Goal: Task Accomplishment & Management: Manage account settings

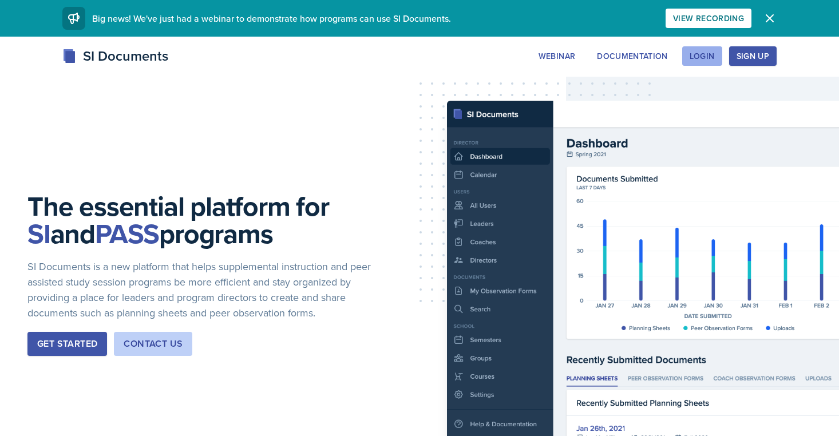
click at [715, 54] on button "Login" at bounding box center [702, 55] width 40 height 19
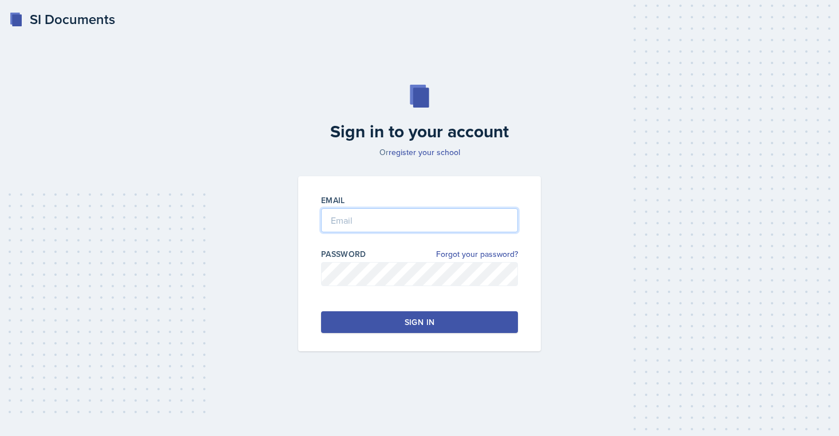
click at [469, 209] on input "email" at bounding box center [419, 220] width 197 height 24
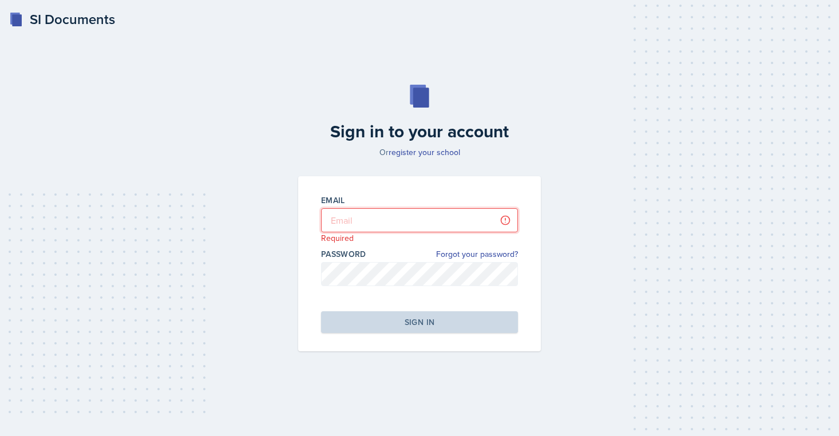
type input "[EMAIL_ADDRESS][DOMAIN_NAME]"
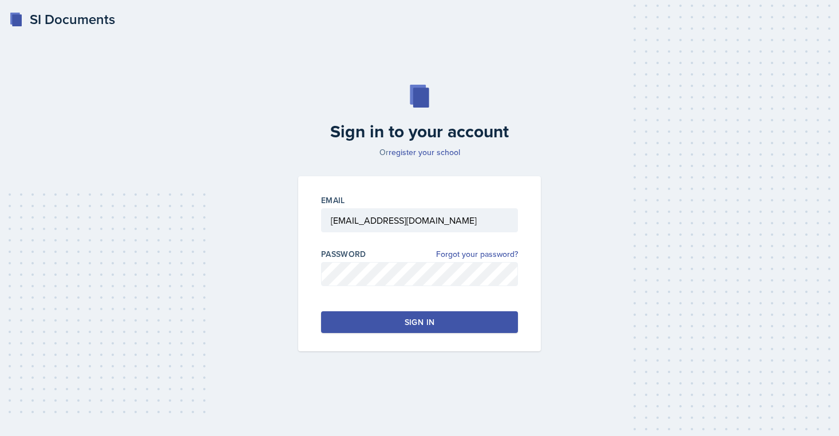
click at [449, 338] on div "Email [EMAIL_ADDRESS][DOMAIN_NAME] Password Forgot your password? Sign in" at bounding box center [419, 263] width 243 height 175
click at [448, 333] on div "Email [EMAIL_ADDRESS][DOMAIN_NAME] Password Forgot your password? Sign in" at bounding box center [419, 263] width 243 height 175
click at [444, 322] on button "Sign in" at bounding box center [419, 322] width 197 height 22
click at [421, 329] on button "Sign in" at bounding box center [419, 322] width 197 height 22
